Goal: Information Seeking & Learning: Learn about a topic

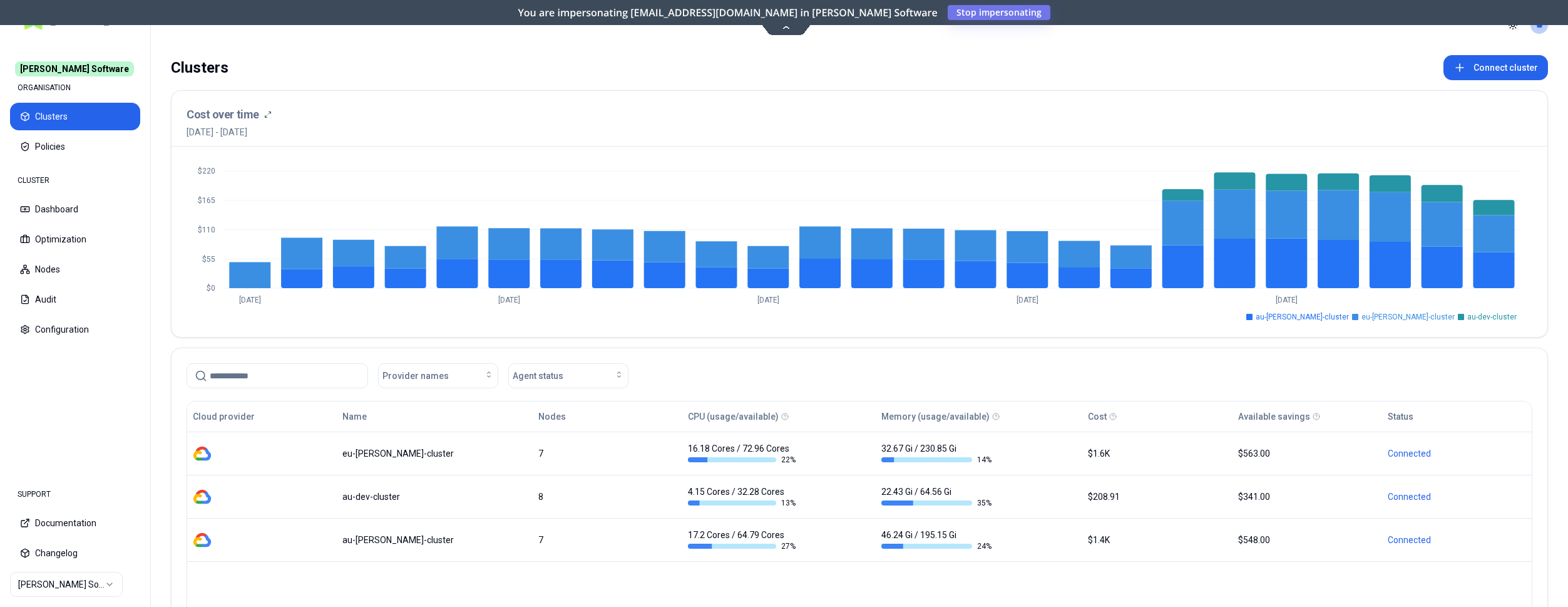
click at [52, 586] on html "Rex Software ORGANISATION Clusters Policies CLUSTER Dashboard Optimization Node…" at bounding box center [784, 303] width 1568 height 607
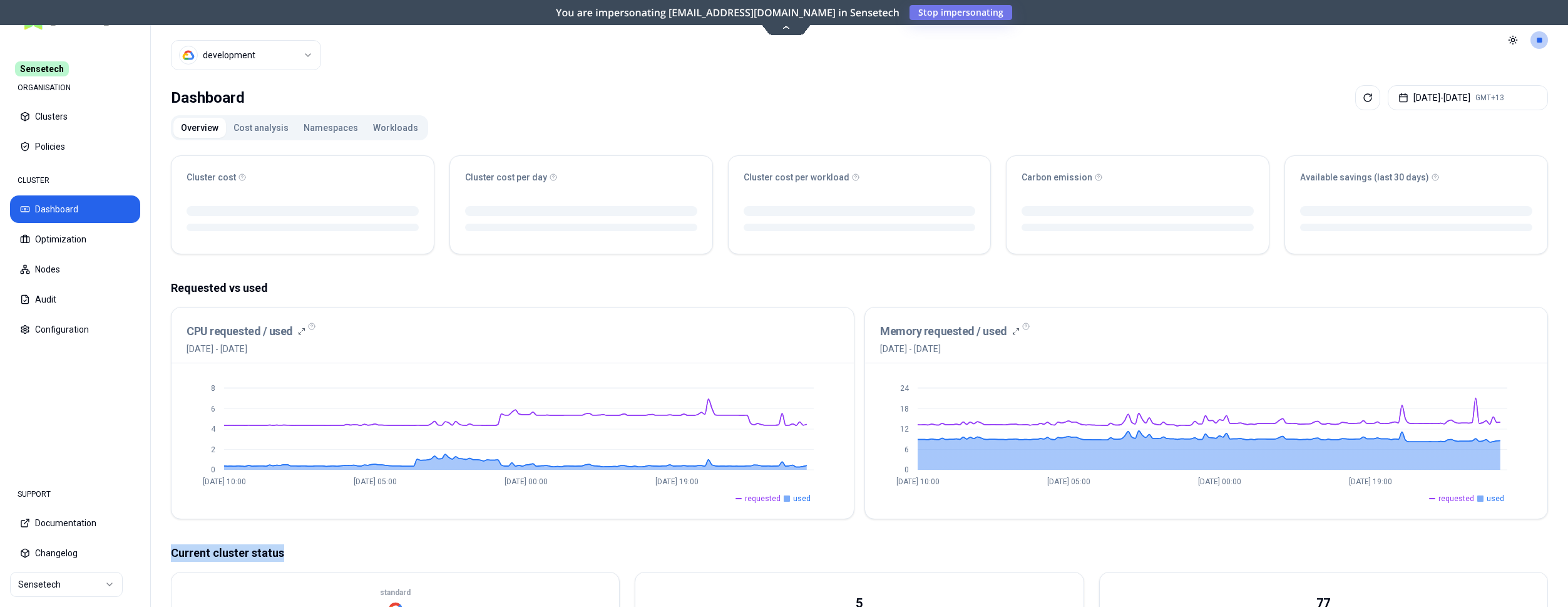
click at [334, 519] on div "Cluster cost Cluster cost per day Cluster cost per workload Carbon emission Ava…" at bounding box center [859, 535] width 1377 height 780
click at [67, 243] on button "Optimization" at bounding box center [75, 239] width 130 height 28
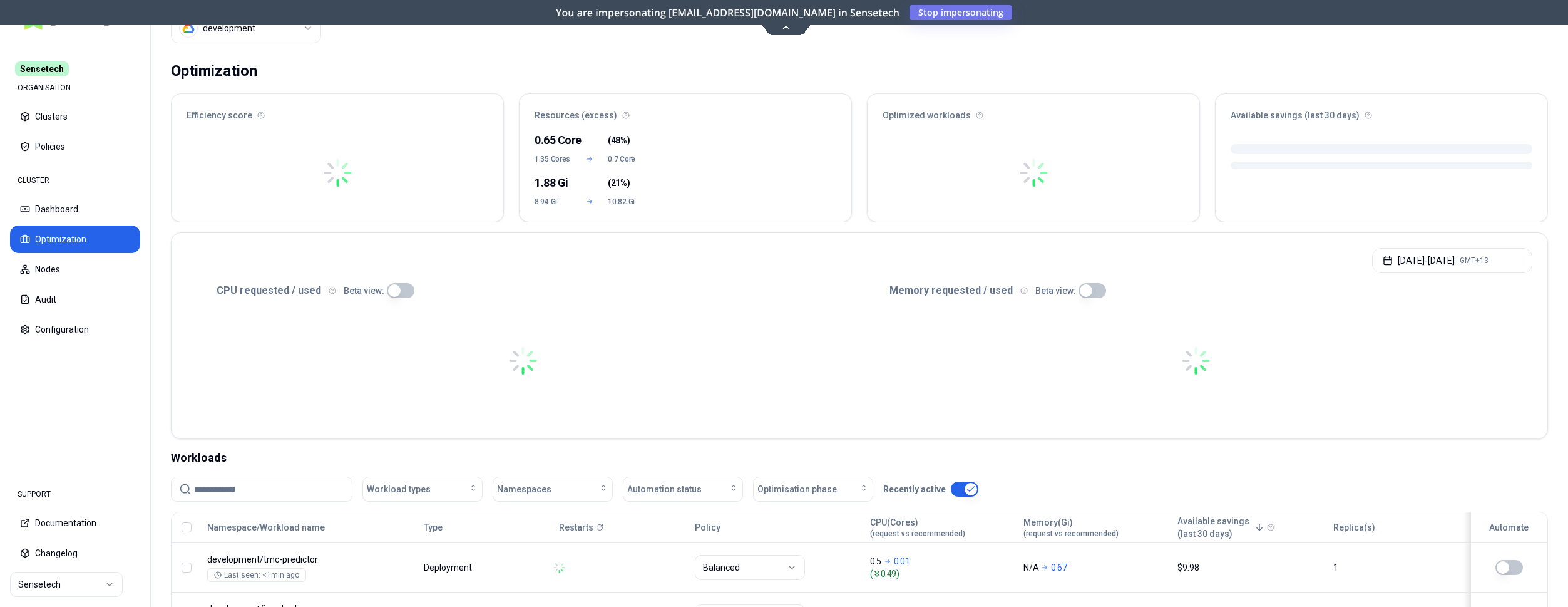
click at [280, 477] on input at bounding box center [269, 489] width 151 height 24
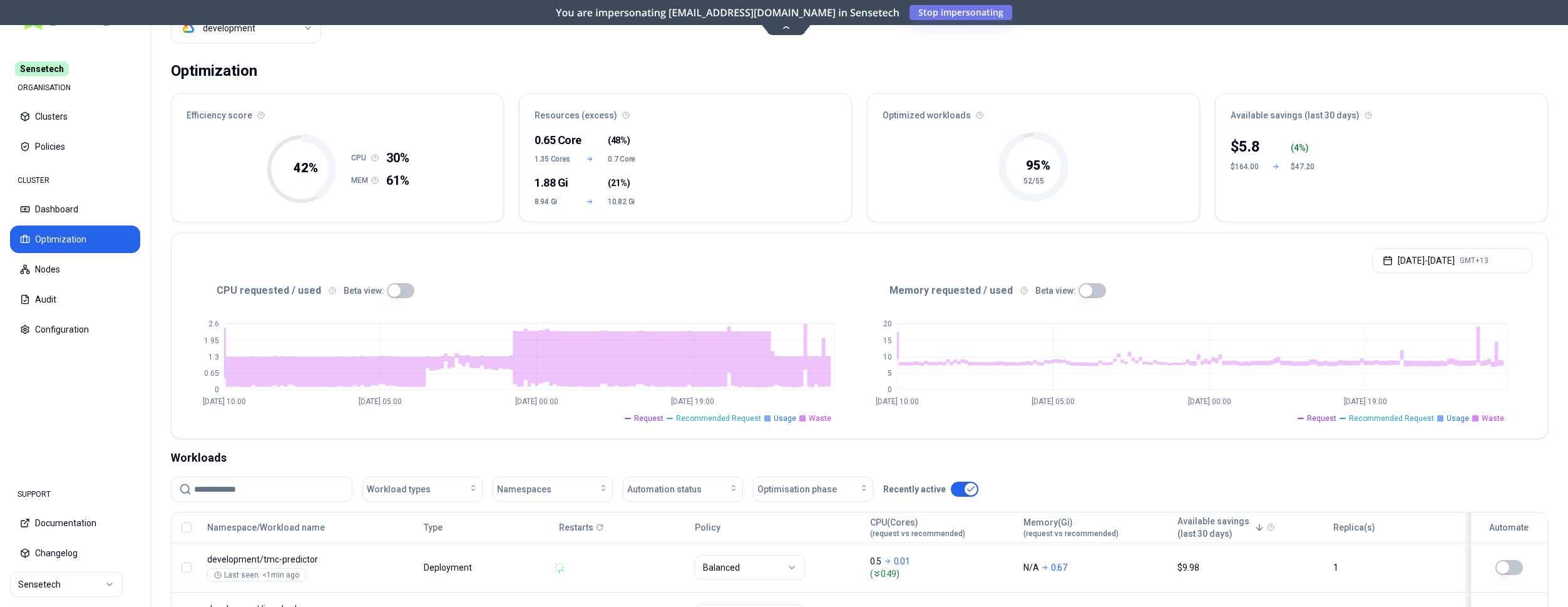
scroll to position [64, 0]
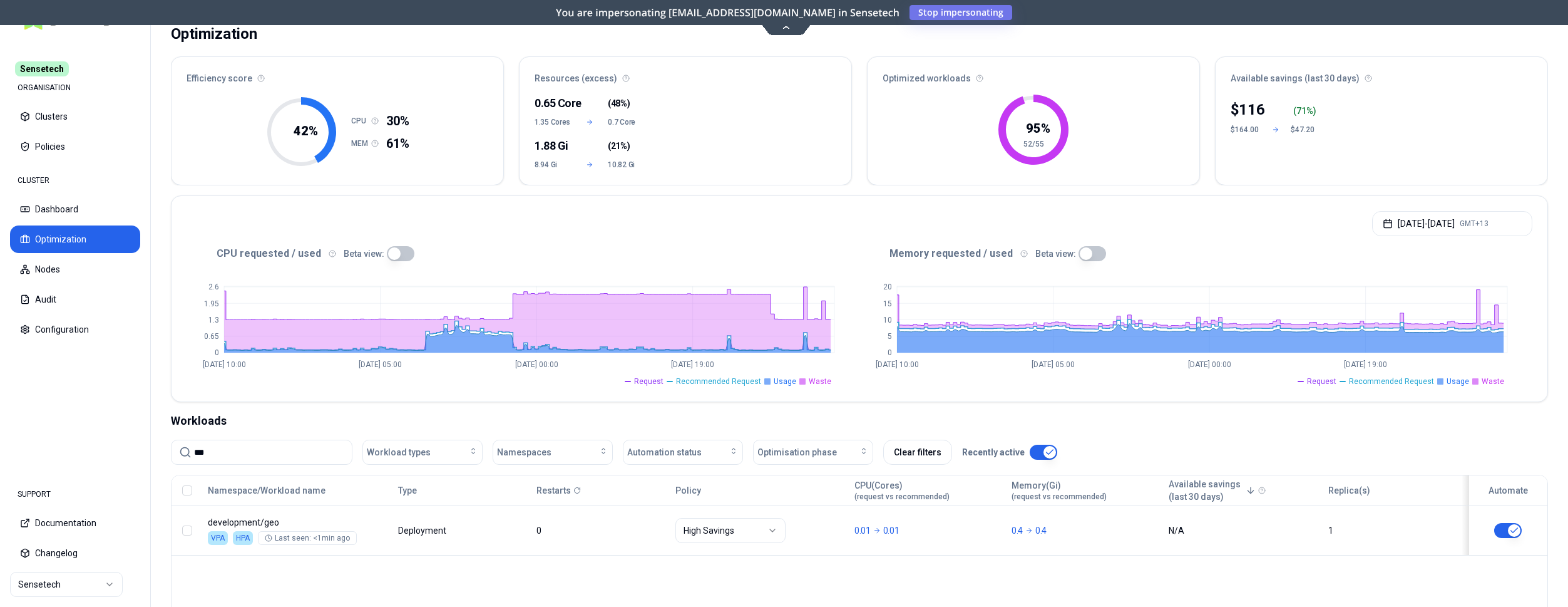
type input "***"
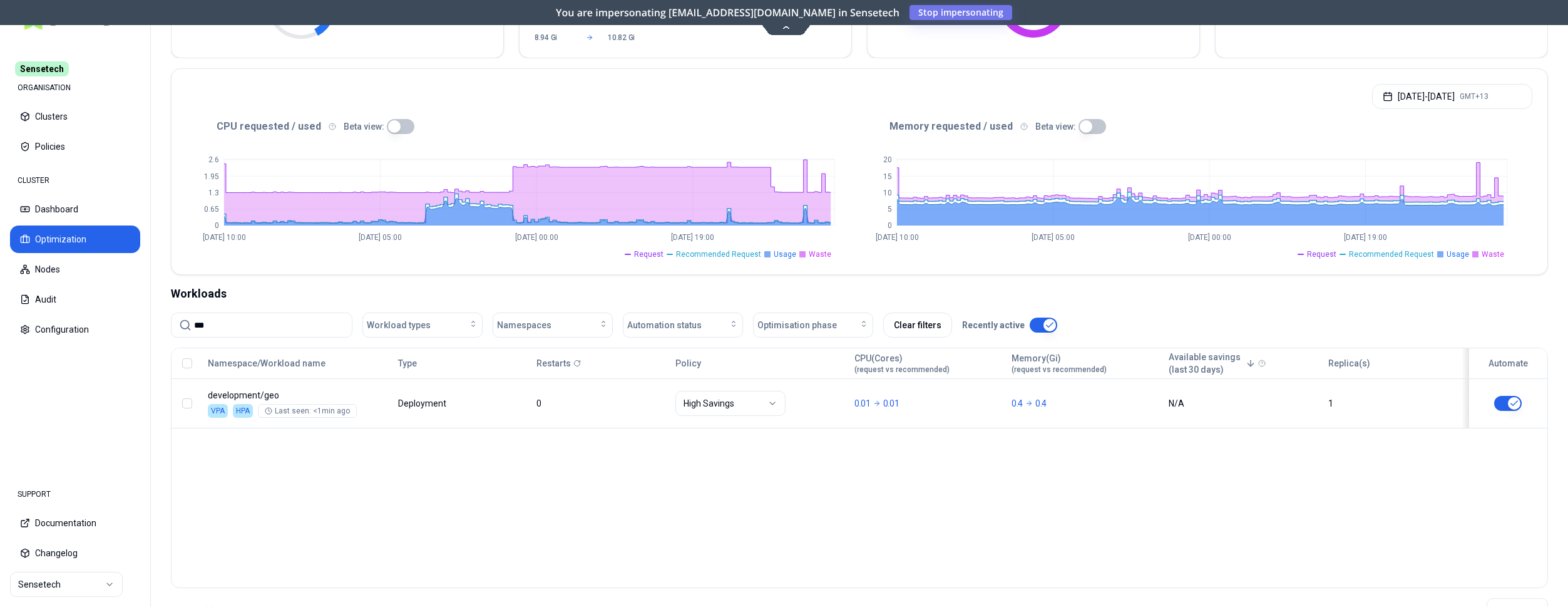
scroll to position [237, 0]
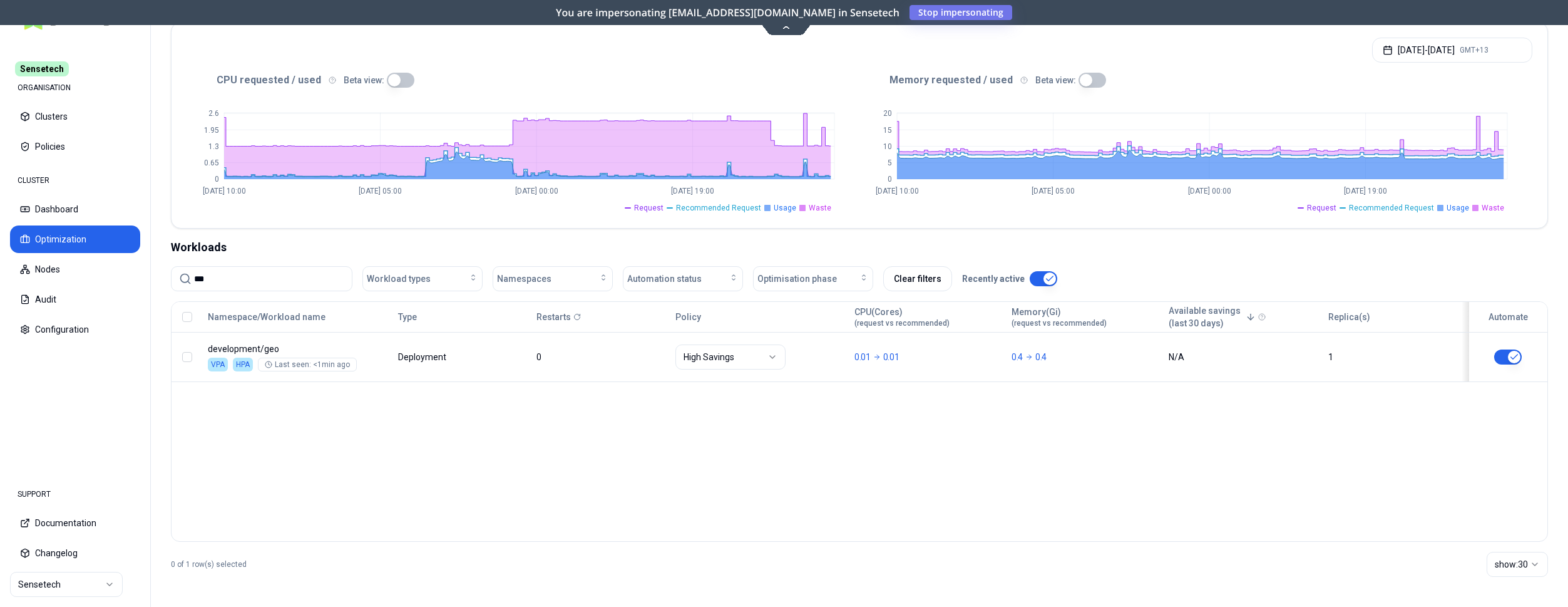
click at [111, 583] on html "Sensetech ORGANISATION Clusters Policies CLUSTER Dashboard Optimization Nodes A…" at bounding box center [784, 303] width 1568 height 607
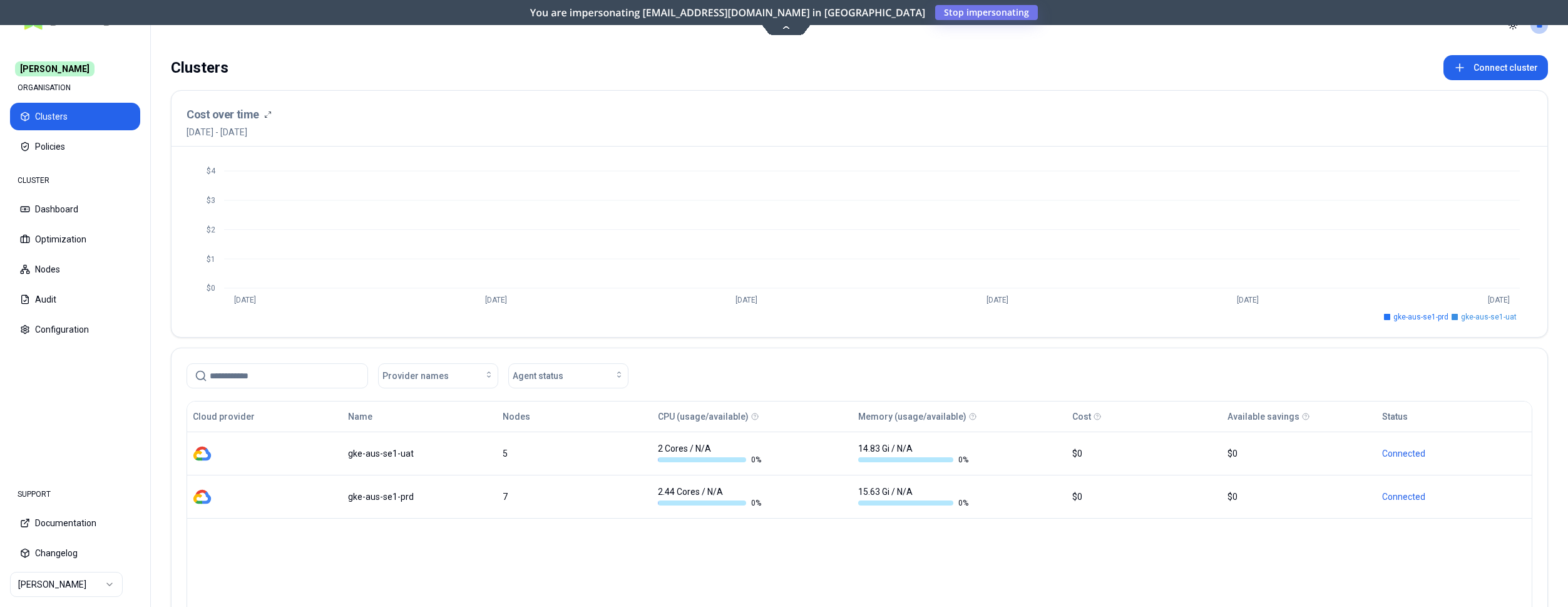
click at [79, 582] on html "Carma ORGANISATION Clusters Policies CLUSTER Dashboard Optimization Nodes Audit…" at bounding box center [784, 303] width 1568 height 607
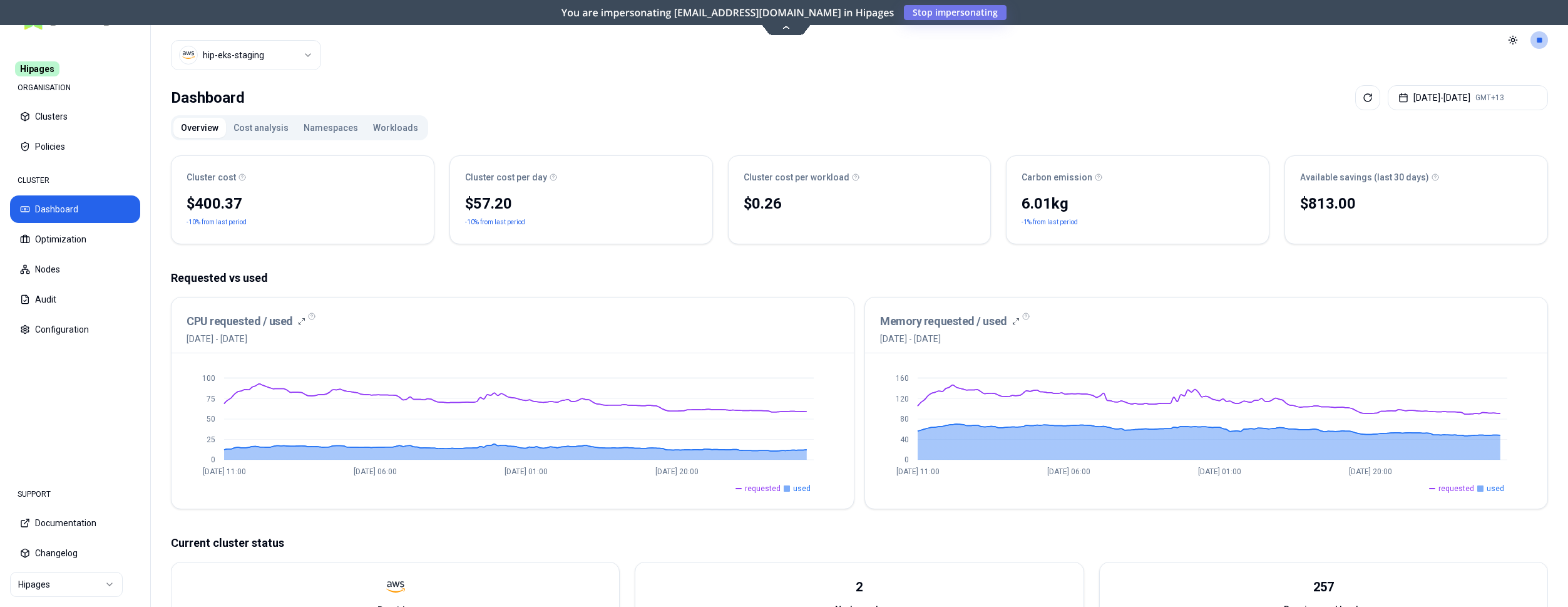
click at [376, 124] on button "Workloads" at bounding box center [395, 128] width 60 height 20
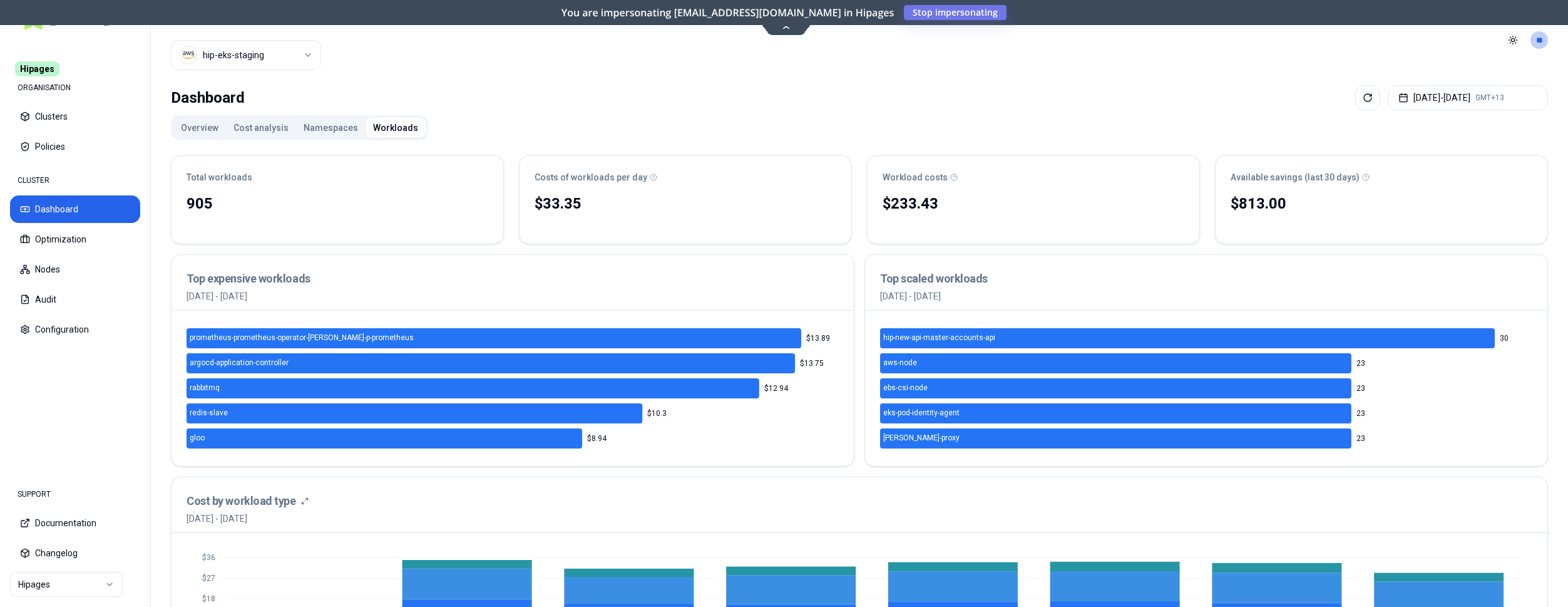
click at [261, 126] on button "Cost analysis" at bounding box center [261, 128] width 70 height 20
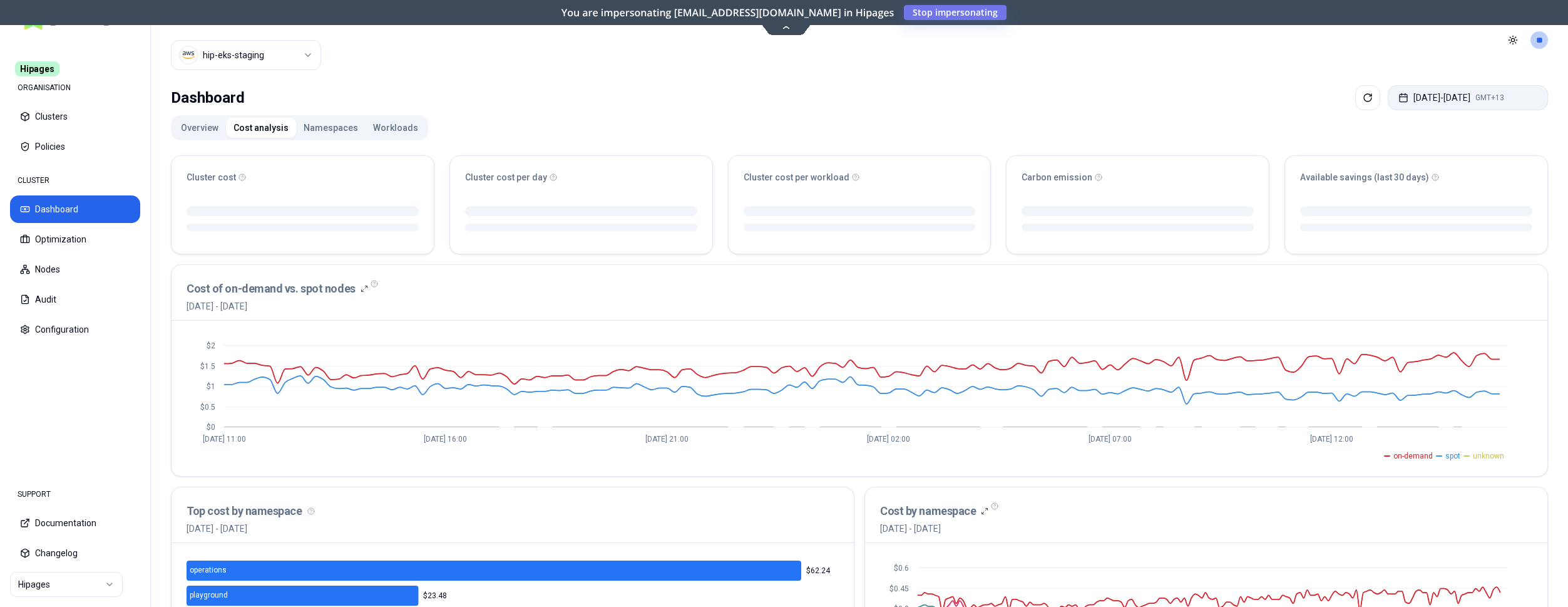
click at [1475, 98] on button "Sep 29, 2025 - Oct 06, 2025 GMT+13" at bounding box center [1468, 98] width 161 height 25
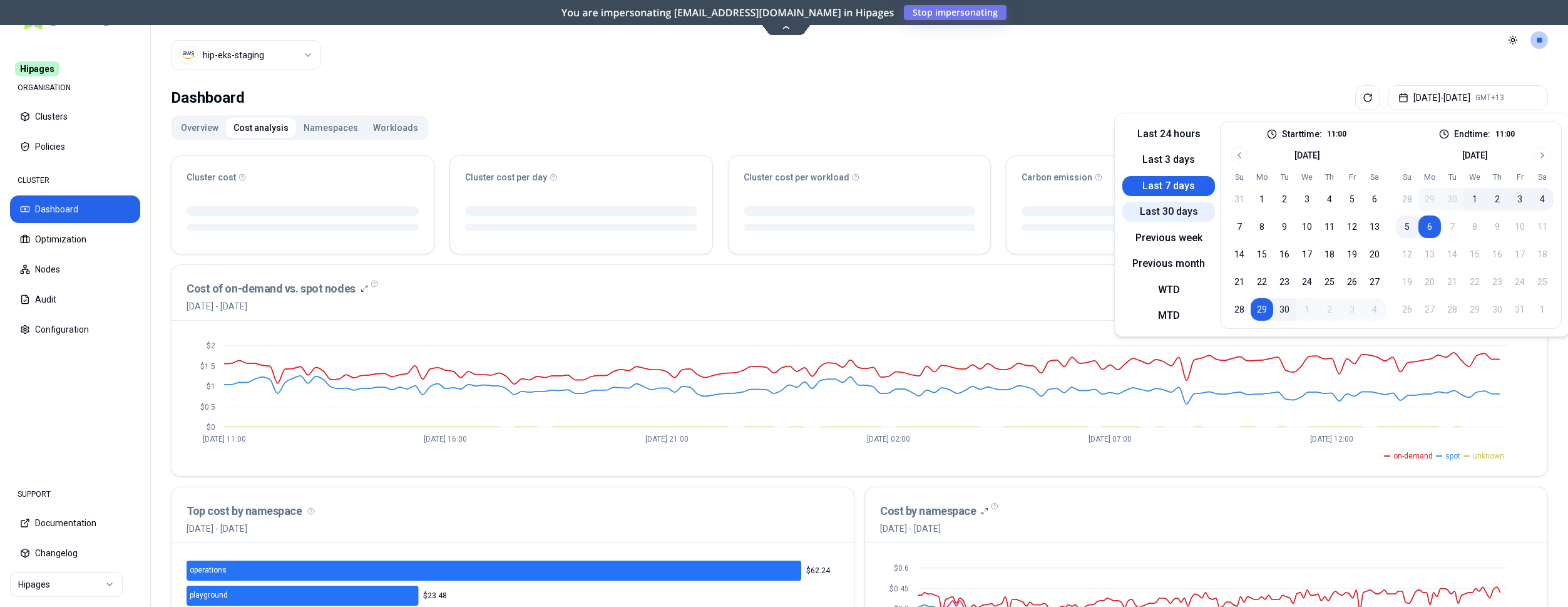
click at [1164, 212] on button "Last 30 days" at bounding box center [1168, 212] width 93 height 20
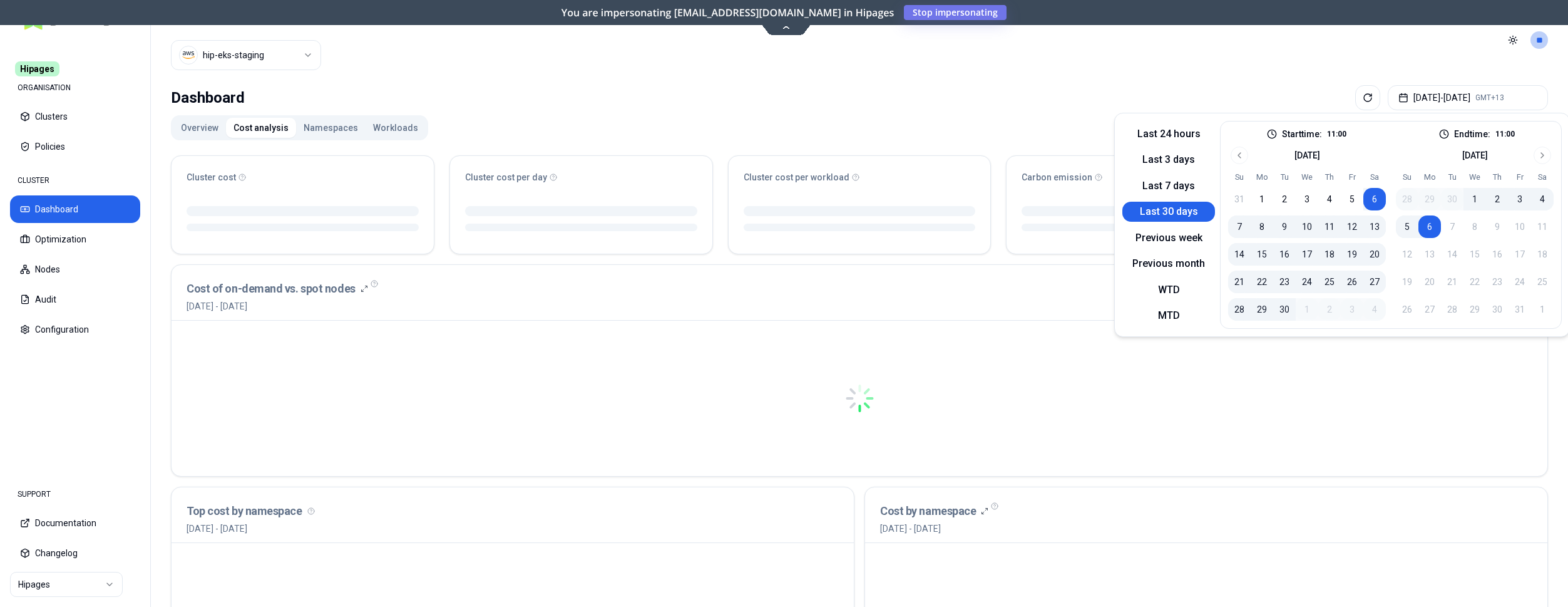
click at [752, 126] on div "Overview Cost analysis Namespaces Workloads Cluster cost Cluster cost per day C…" at bounding box center [859, 519] width 1377 height 807
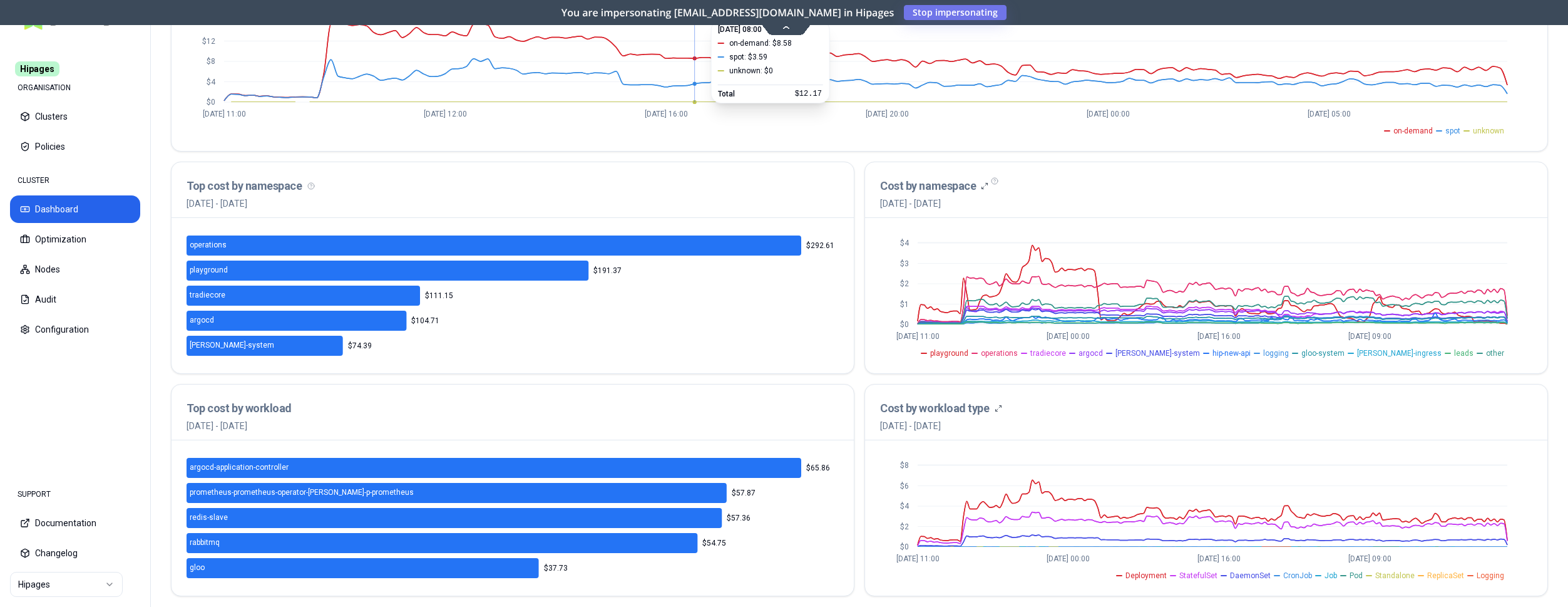
scroll to position [324, 0]
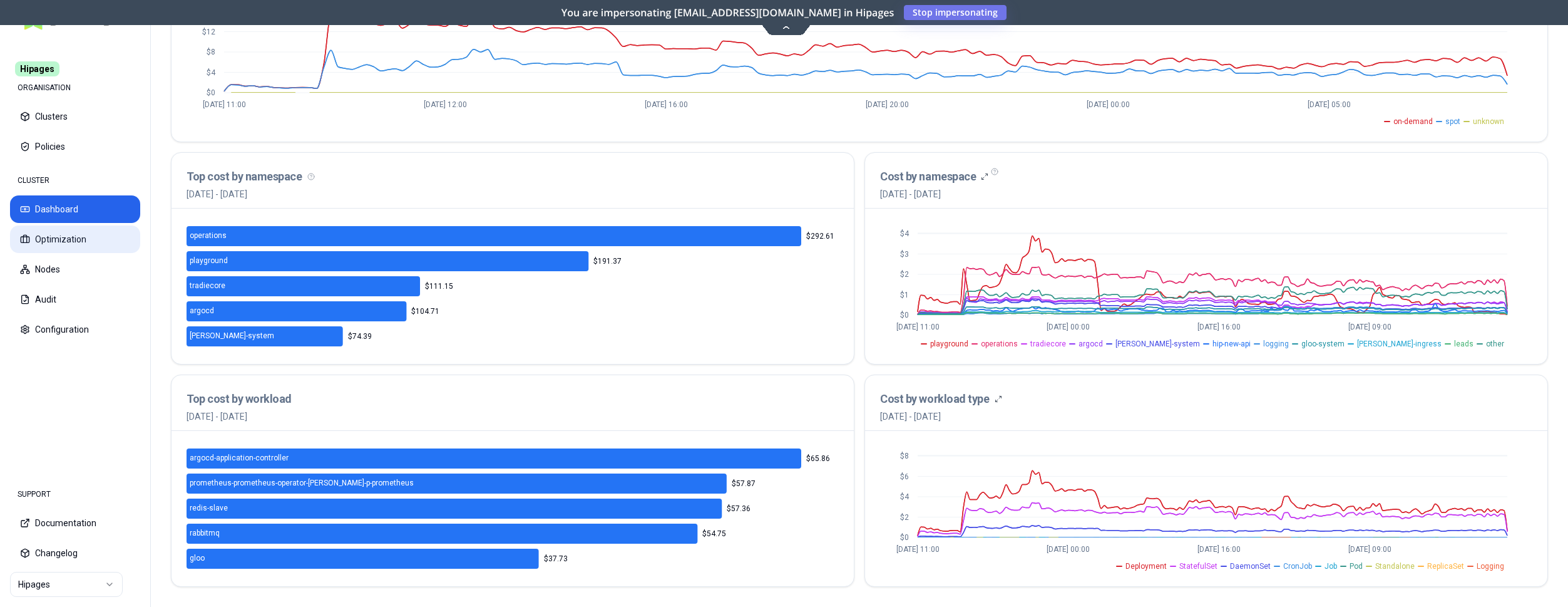
click at [59, 246] on button "Optimization" at bounding box center [75, 239] width 130 height 28
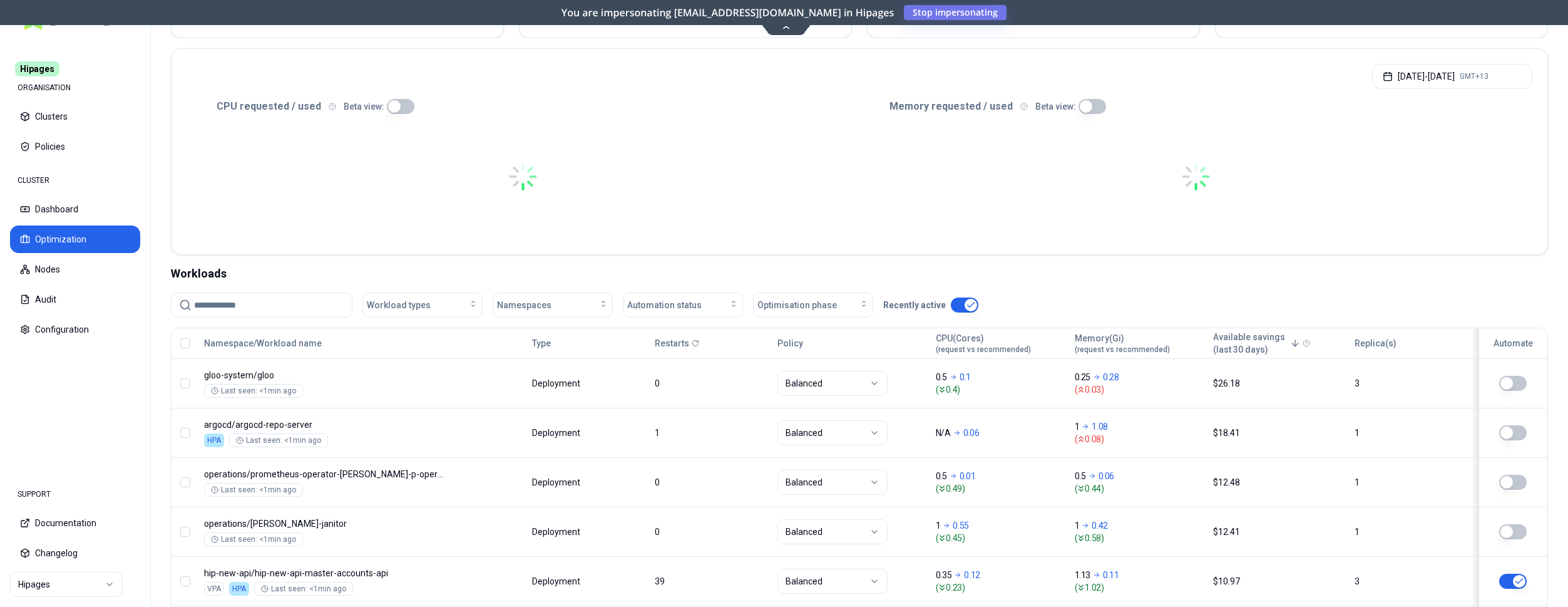
scroll to position [256, 0]
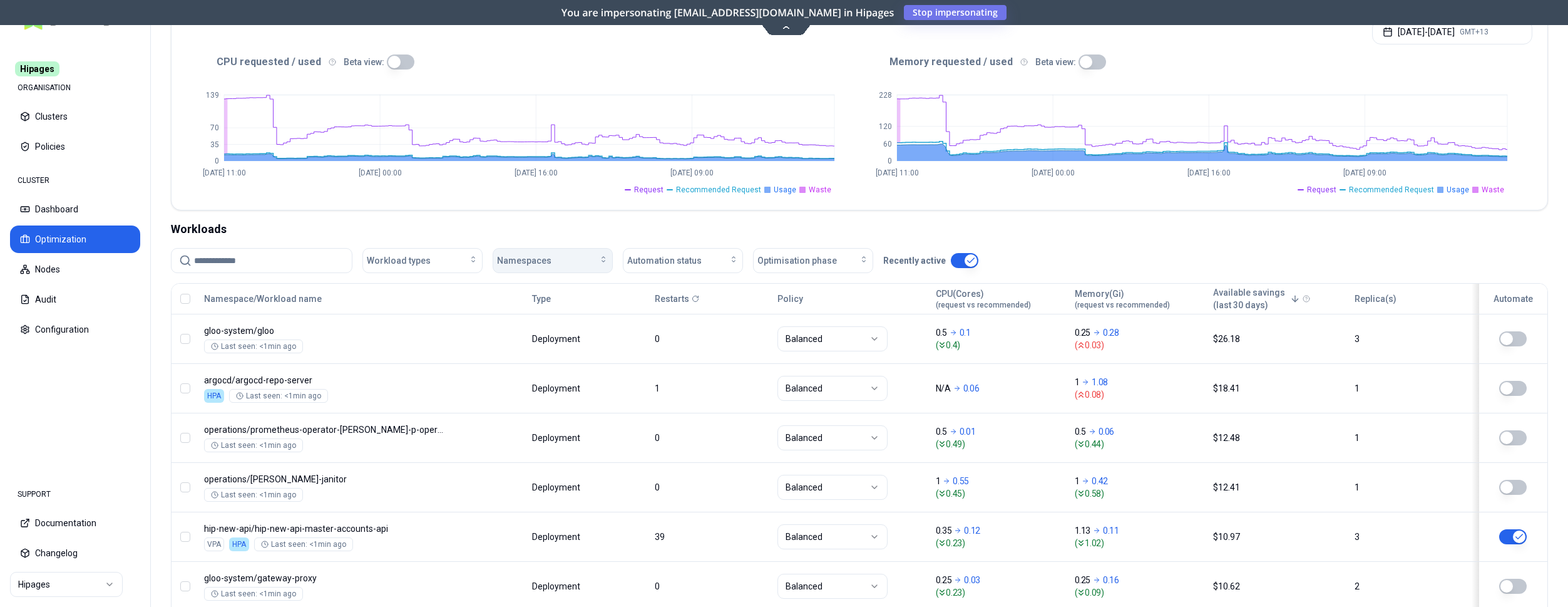
click at [588, 261] on div "Namespaces" at bounding box center [553, 260] width 111 height 13
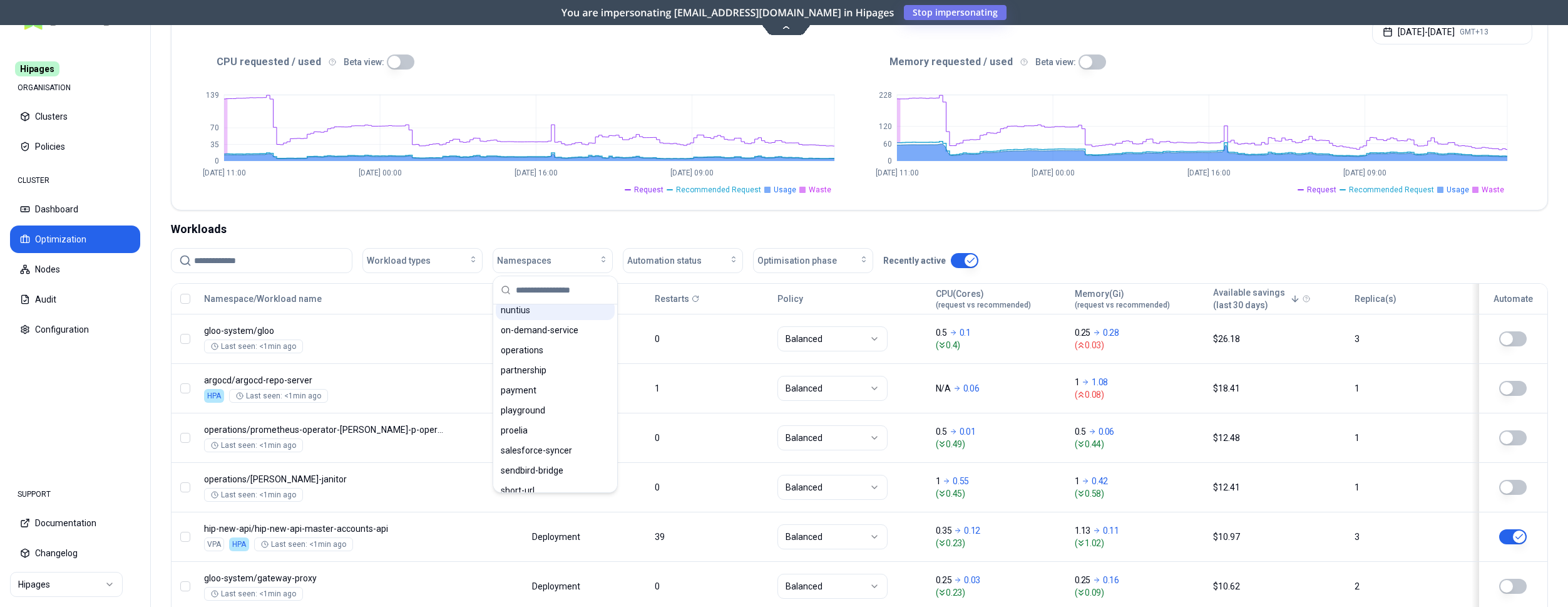
scroll to position [703, 0]
click at [519, 393] on span "playground" at bounding box center [522, 396] width 45 height 13
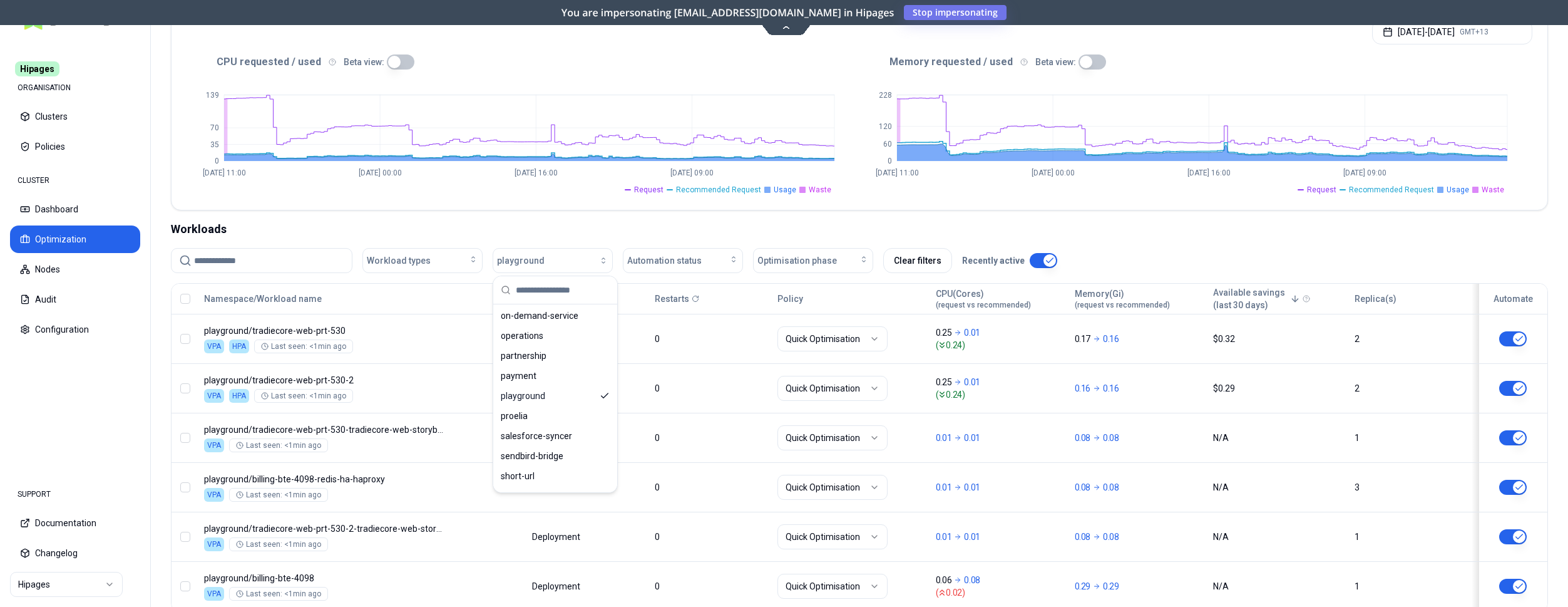
scroll to position [703, 0]
click at [892, 193] on ul "Request Recommended Request Usage Waste" at bounding box center [1184, 188] width 648 height 15
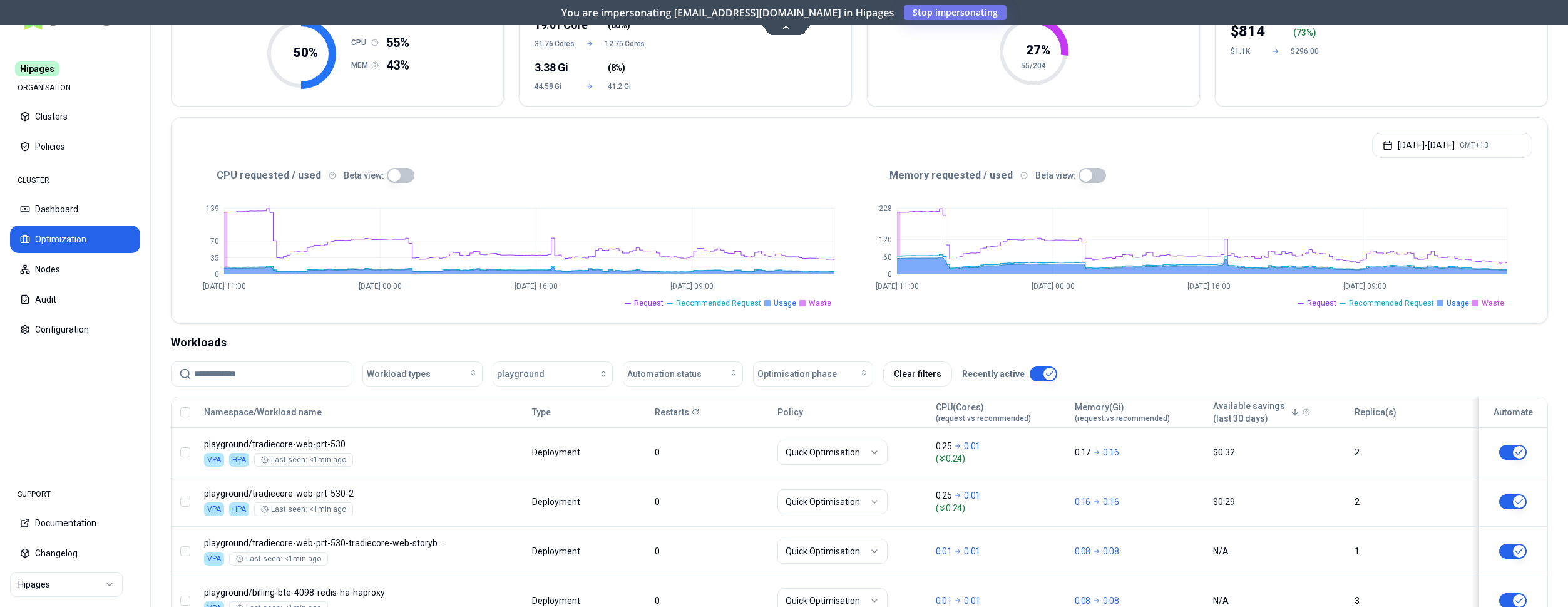
scroll to position [134, 0]
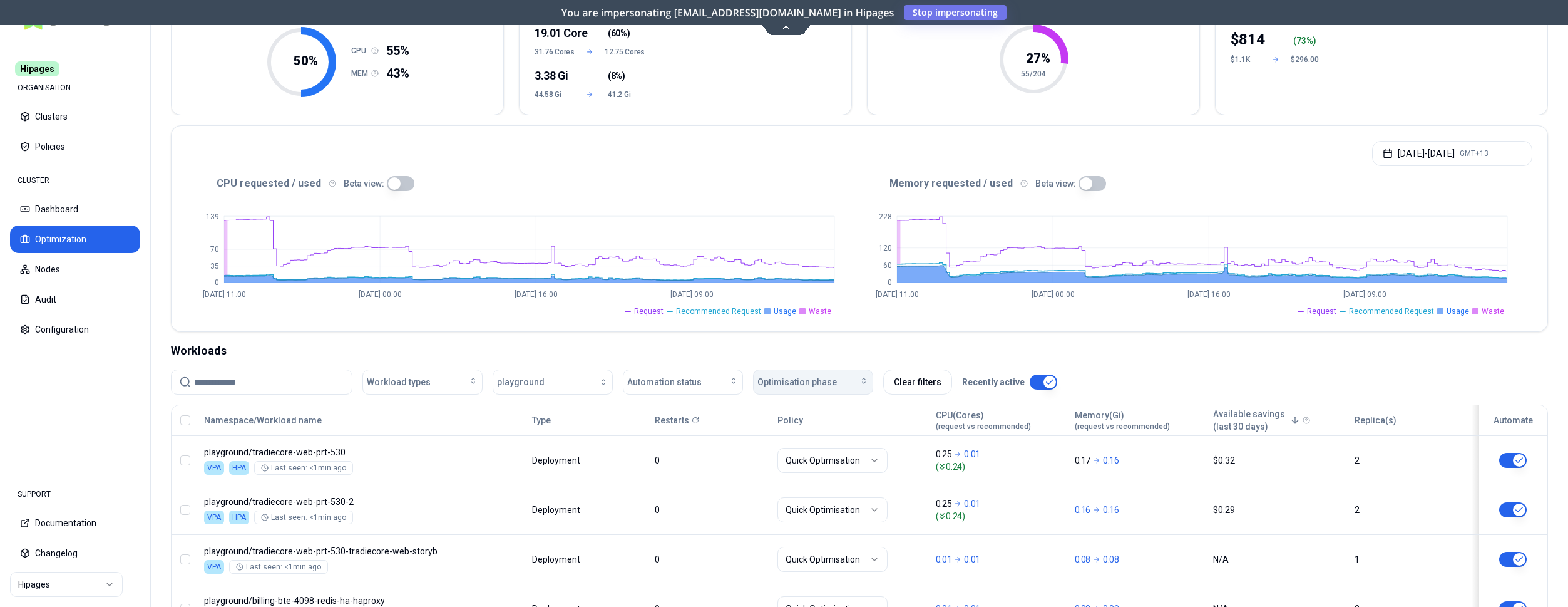
click at [831, 382] on span "Optimisation phase" at bounding box center [797, 382] width 80 height 13
click at [697, 389] on button "Automation status" at bounding box center [682, 382] width 120 height 25
click at [683, 430] on div "off" at bounding box center [685, 430] width 119 height 20
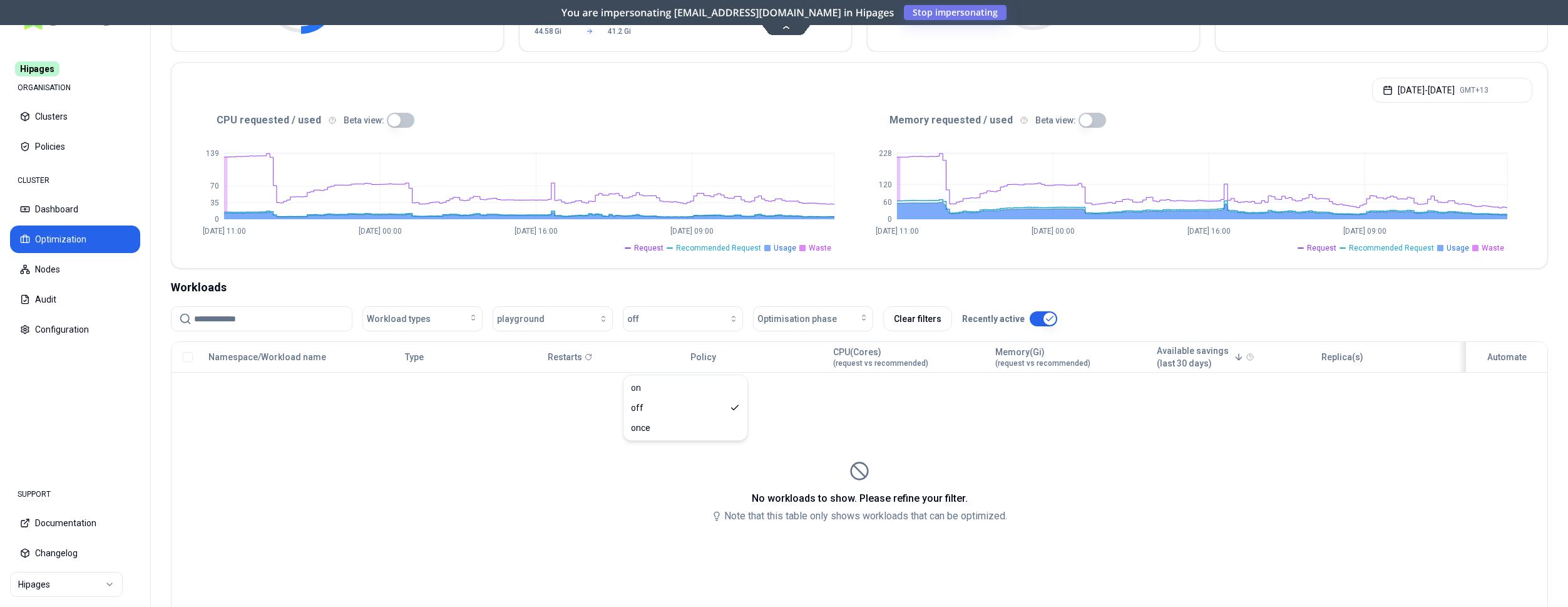
scroll to position [198, 0]
click at [600, 323] on button "playground" at bounding box center [553, 318] width 120 height 25
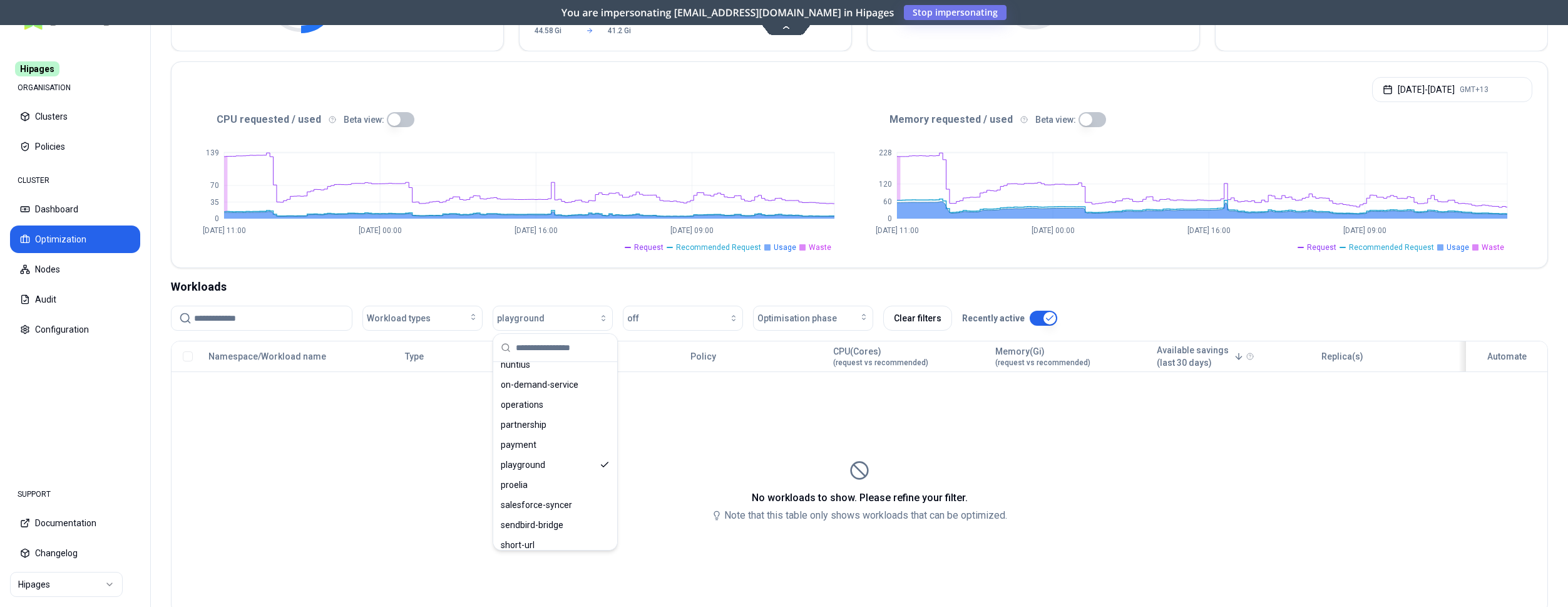
scroll to position [703, 0]
click at [606, 455] on icon "Suggestions" at bounding box center [605, 453] width 7 height 4
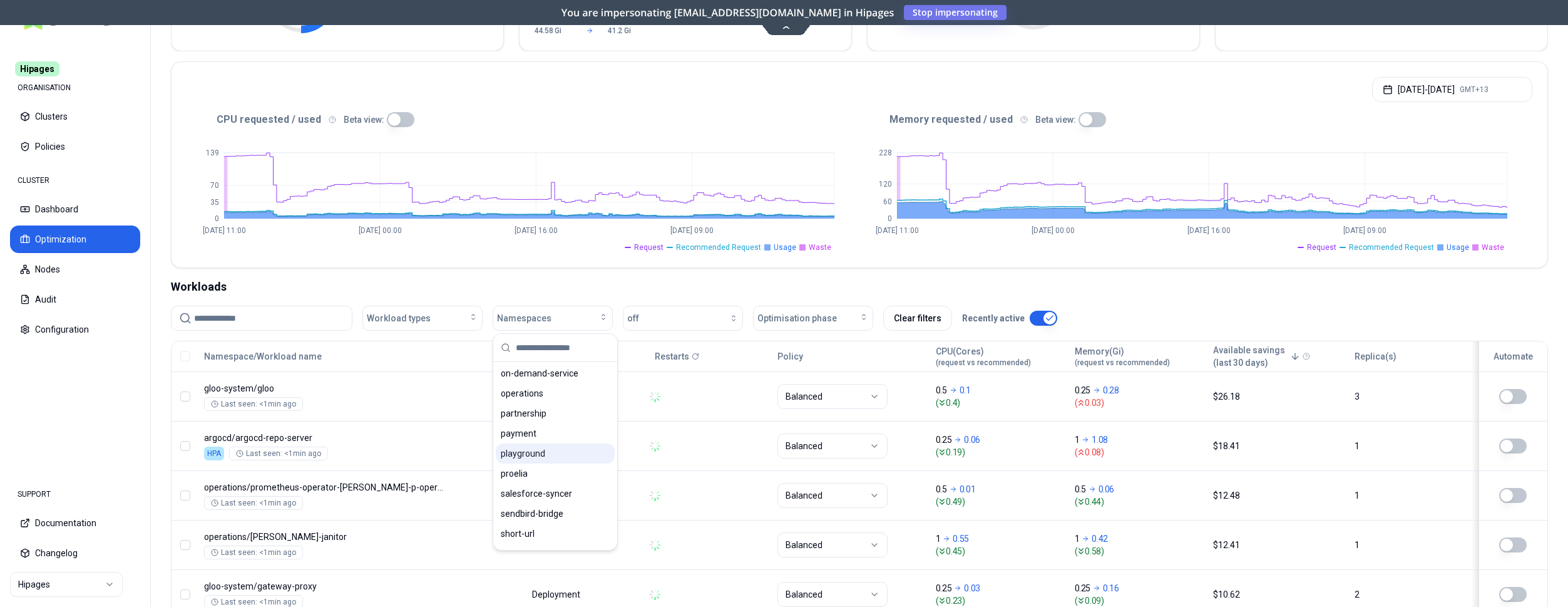
click at [713, 285] on div "Workloads" at bounding box center [859, 286] width 1377 height 18
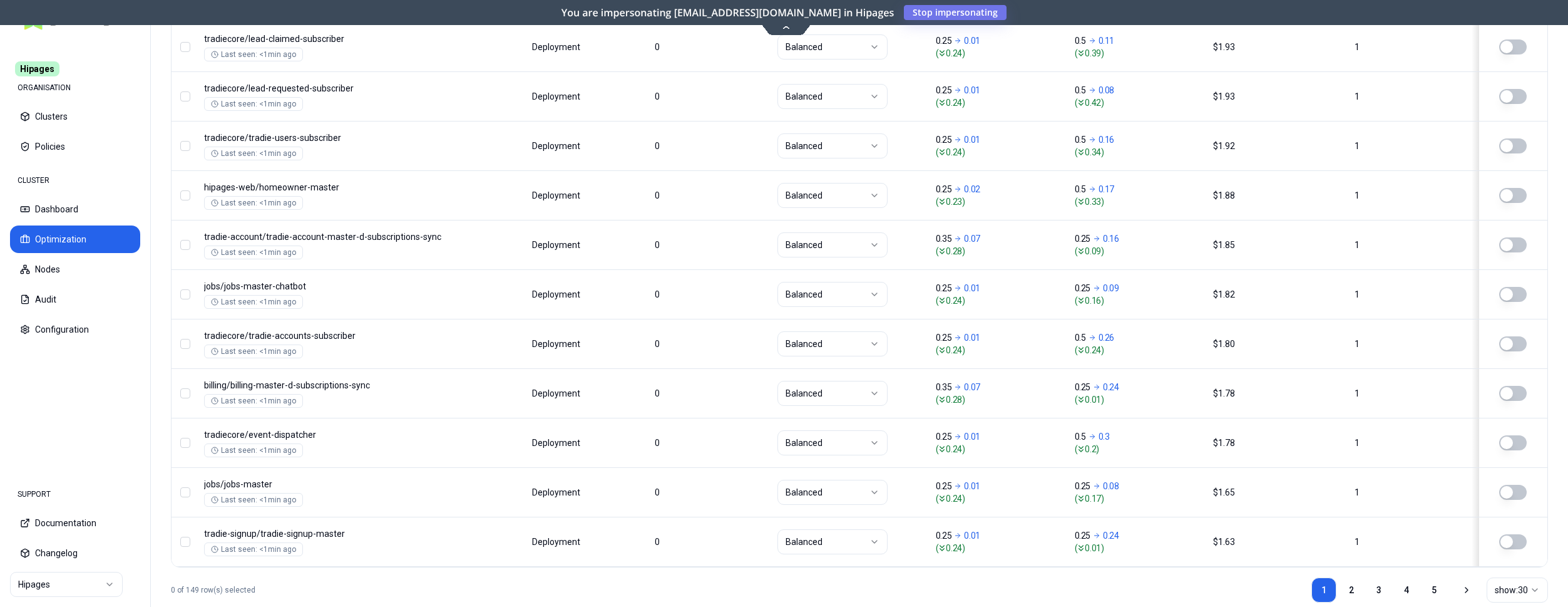
scroll to position [1514, 0]
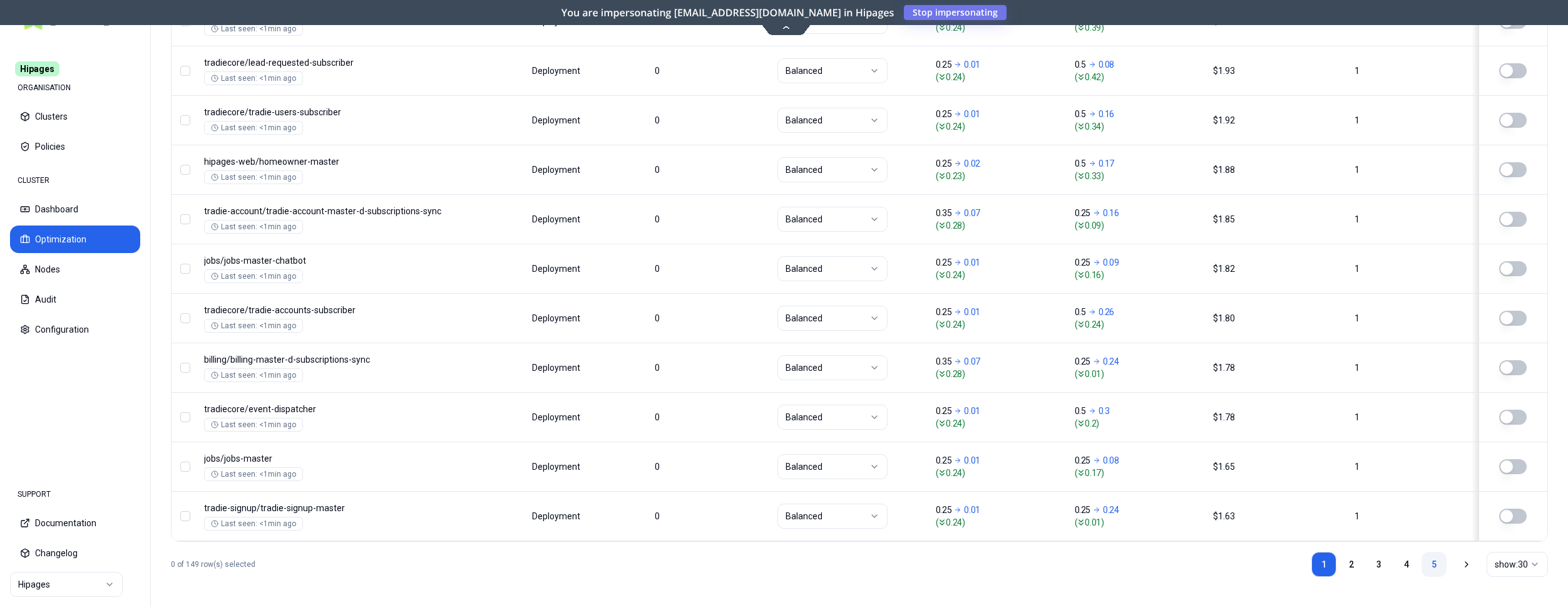
click at [1435, 567] on link "5" at bounding box center [1434, 565] width 25 height 25
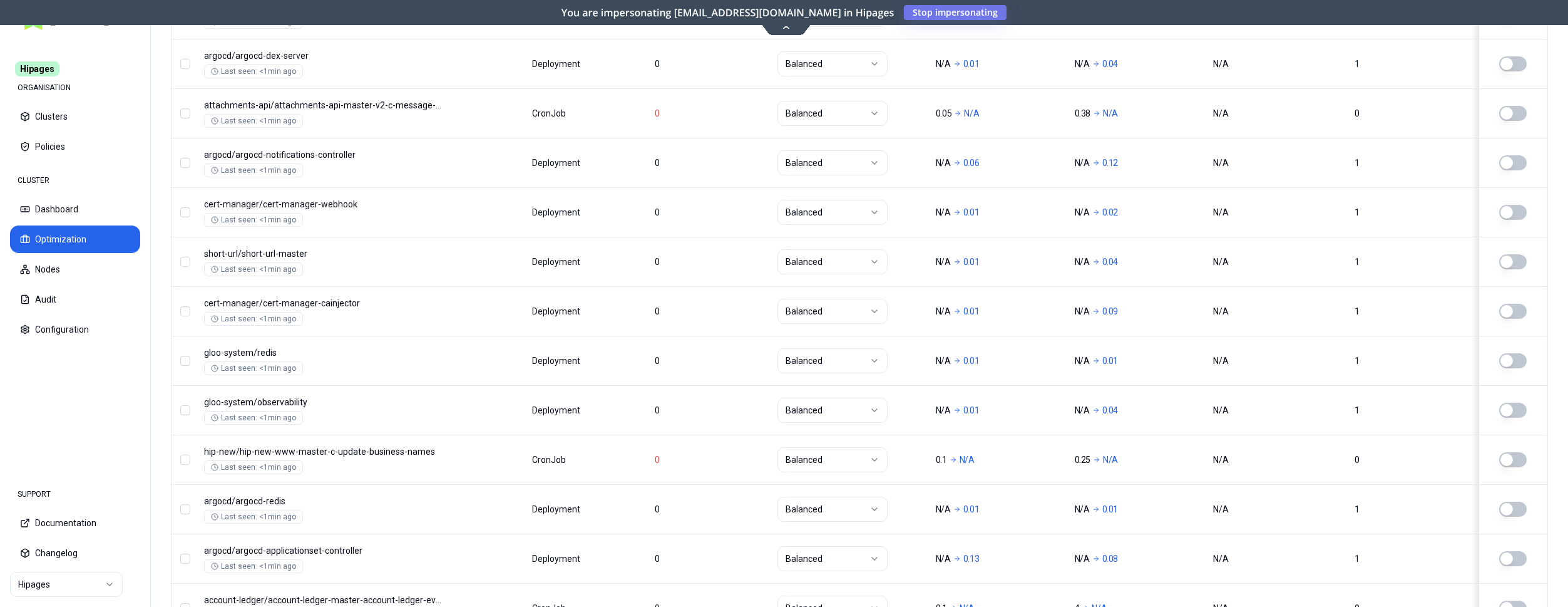
scroll to position [1464, 0]
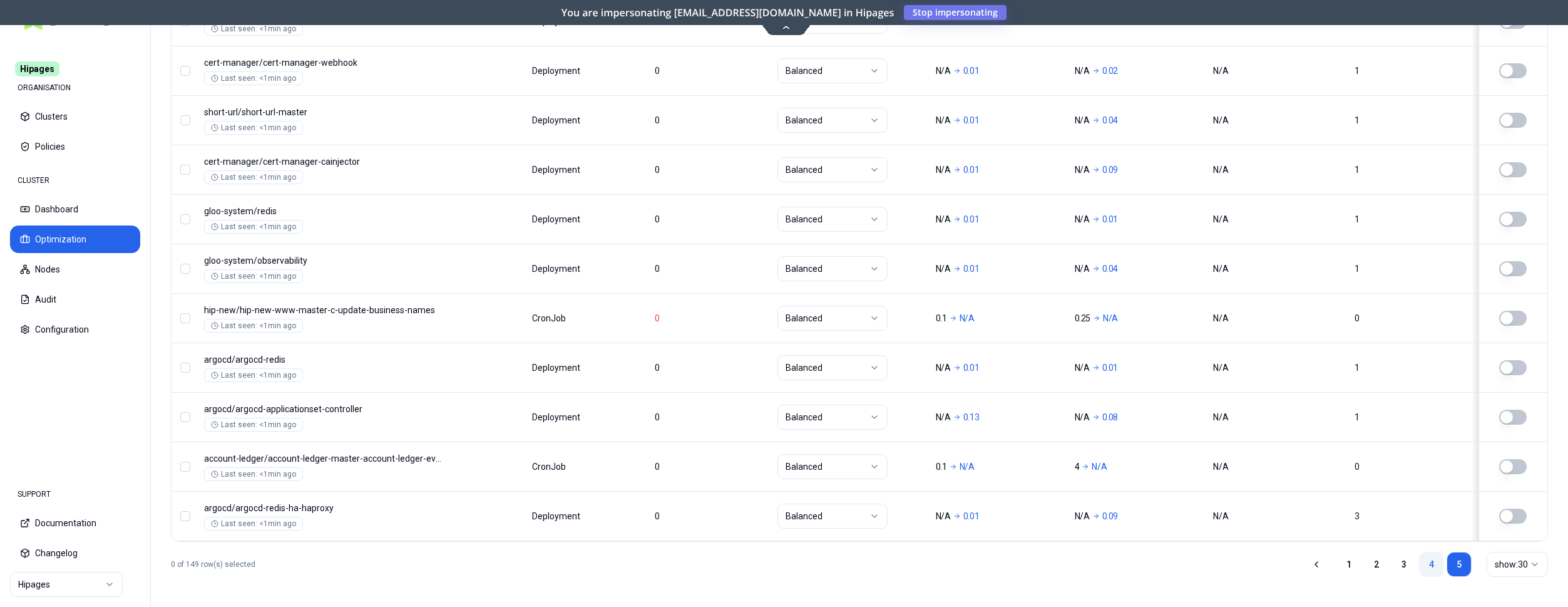
click at [1430, 569] on link "4" at bounding box center [1432, 565] width 25 height 25
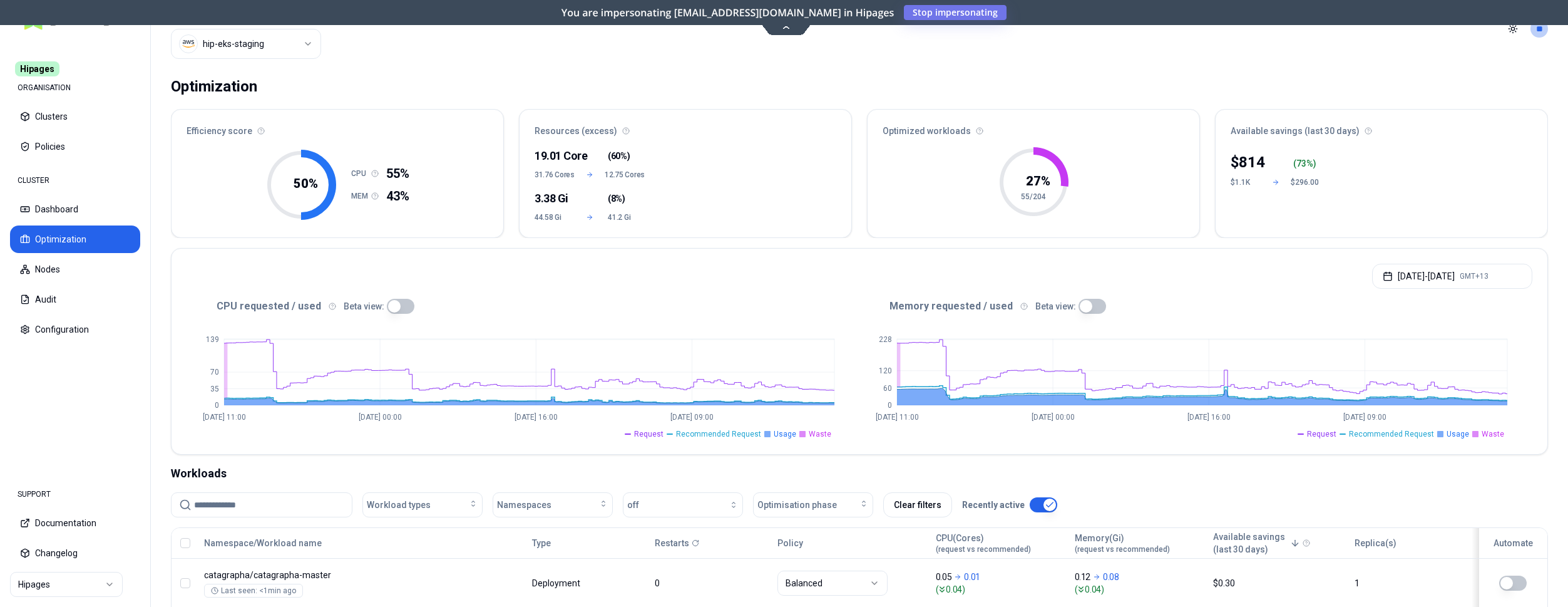
scroll to position [0, 0]
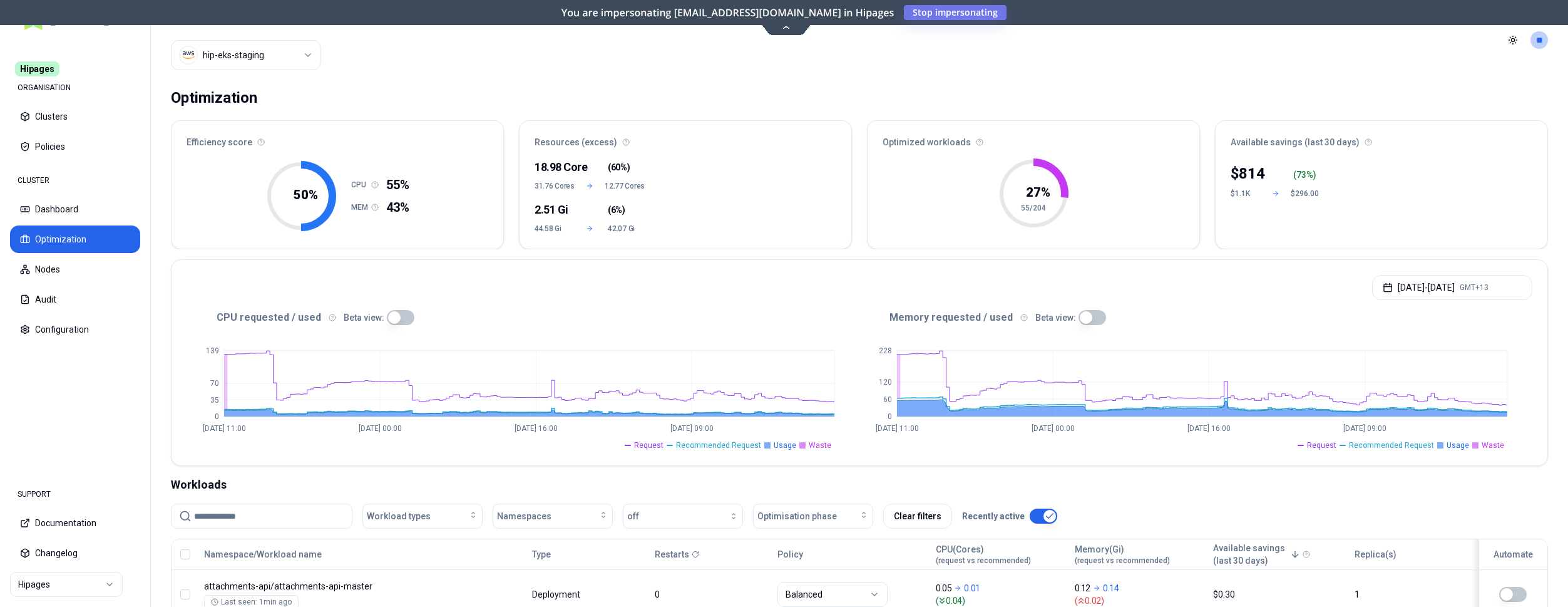
click at [88, 583] on html "Hipages ORGANISATION Clusters Policies CLUSTER Dashboard Optimization Nodes Aud…" at bounding box center [784, 303] width 1568 height 607
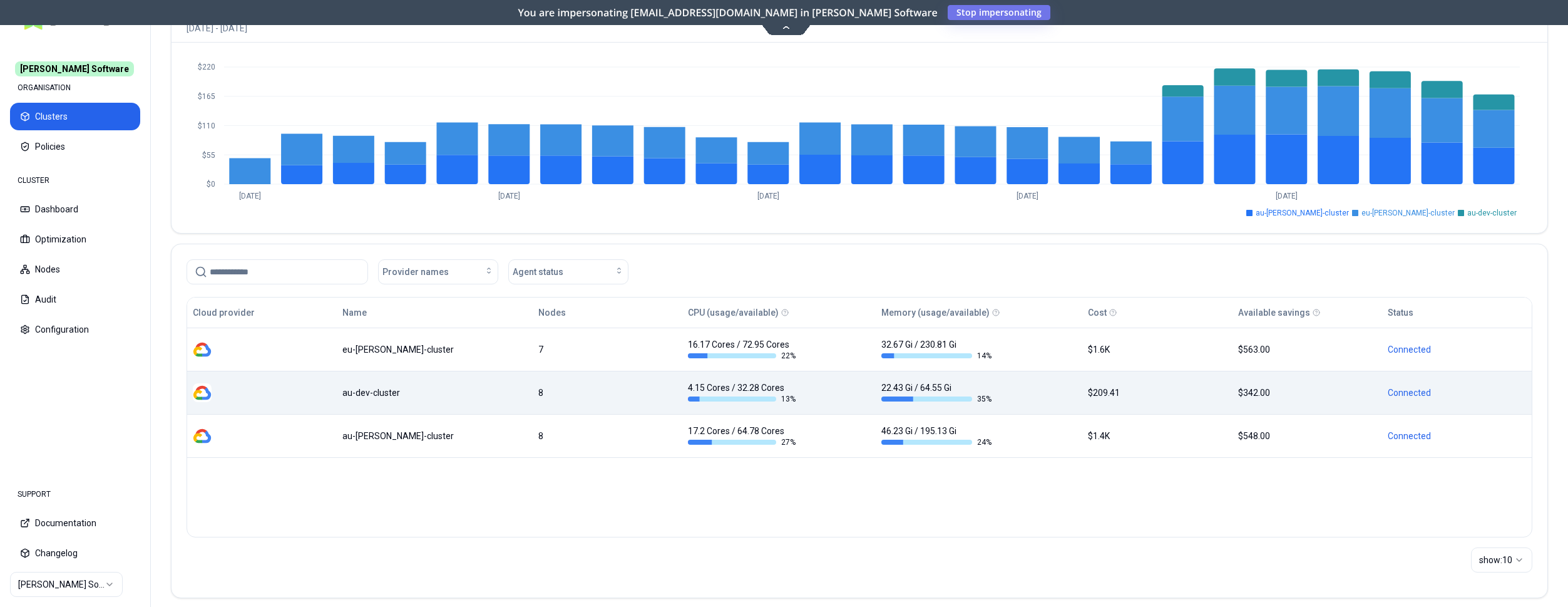
scroll to position [115, 0]
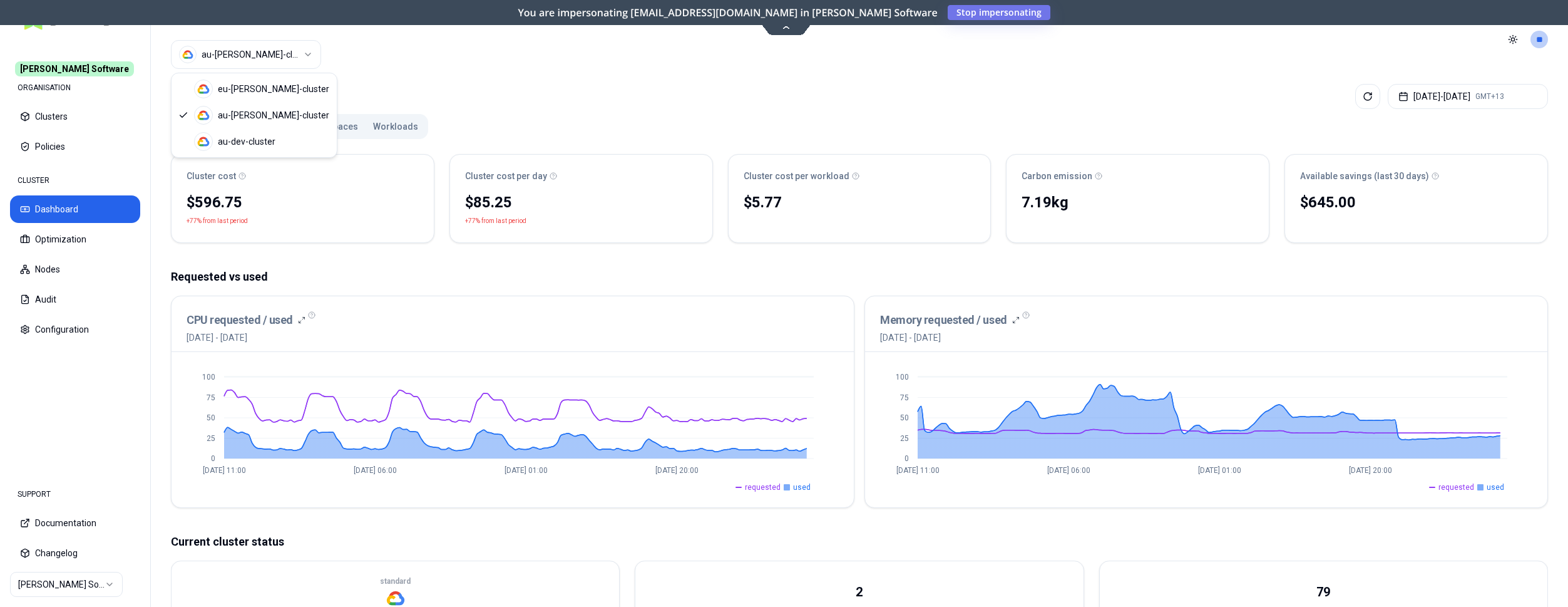
click at [314, 54] on html "[PERSON_NAME] Software ORGANISATION Clusters Policies CLUSTER Dashboard Optimiz…" at bounding box center [784, 303] width 1568 height 607
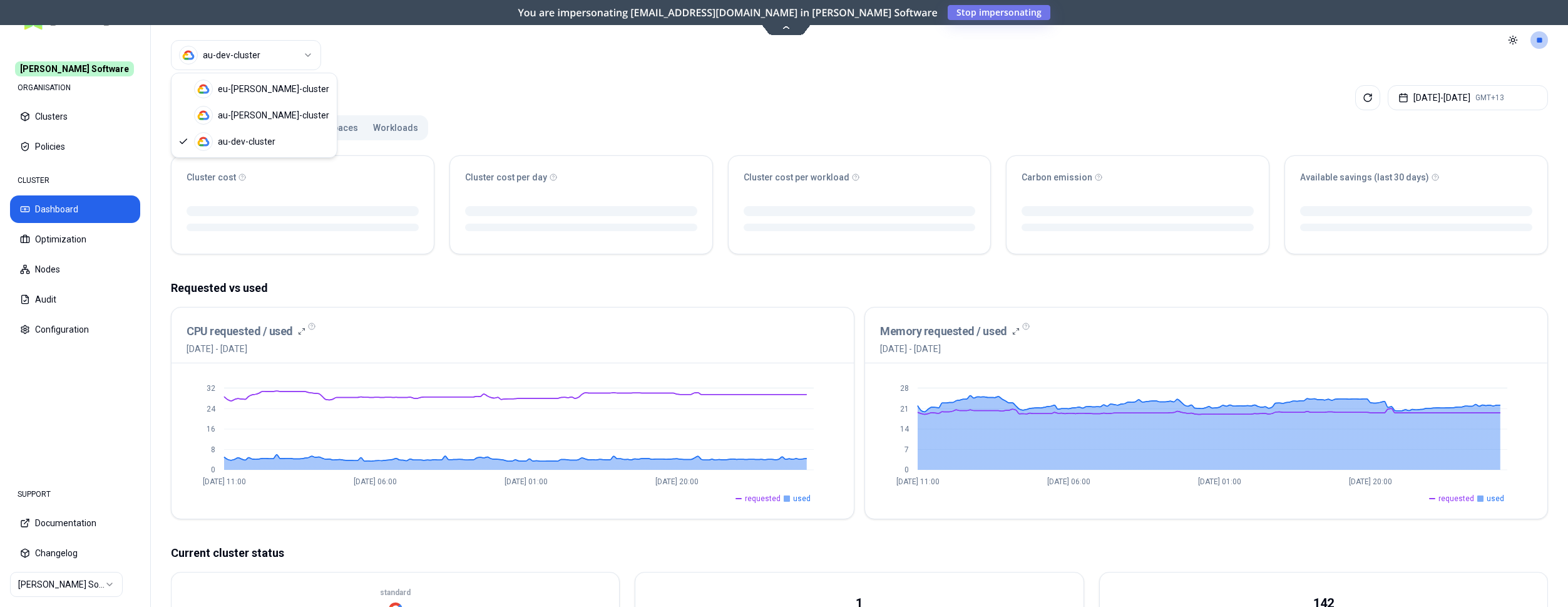
click at [246, 51] on html "[PERSON_NAME] Software ORGANISATION Clusters Policies CLUSTER Dashboard Optimiz…" at bounding box center [784, 303] width 1568 height 607
